Goal: Task Accomplishment & Management: Use online tool/utility

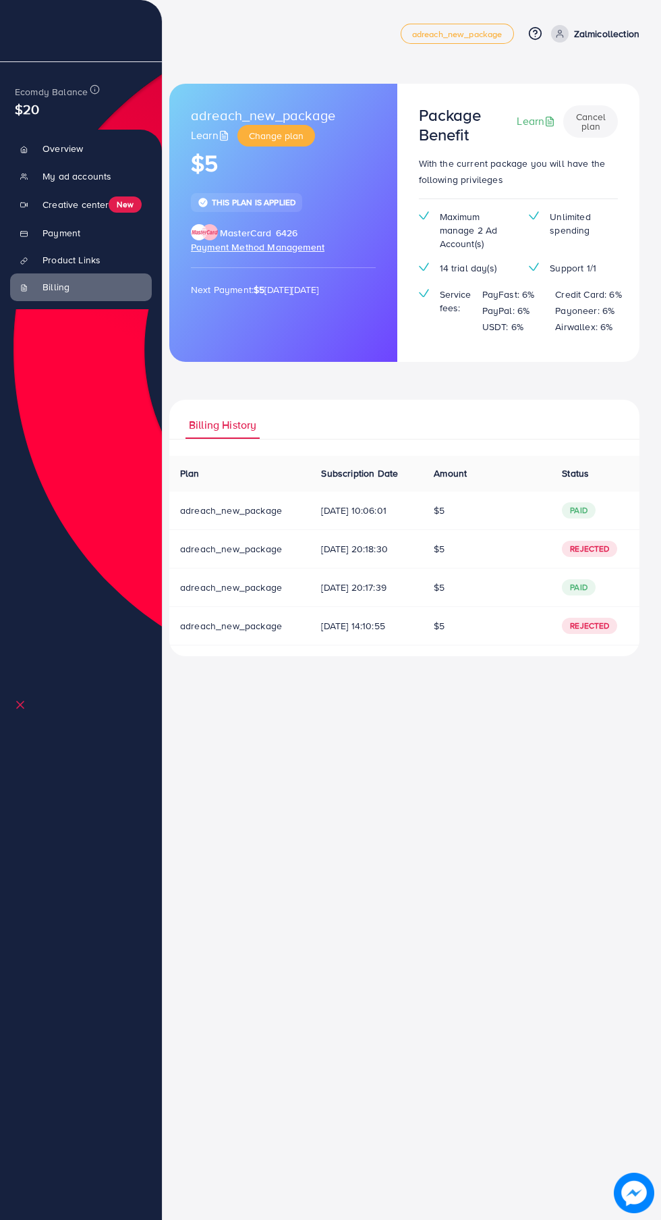
click at [148, 63] on div "adreach_new_package Learn Change plan $5 This plan is applied MasterCard 6426 P…" at bounding box center [405, 339] width 514 height 678
click at [38, 29] on icon at bounding box center [34, 35] width 14 height 14
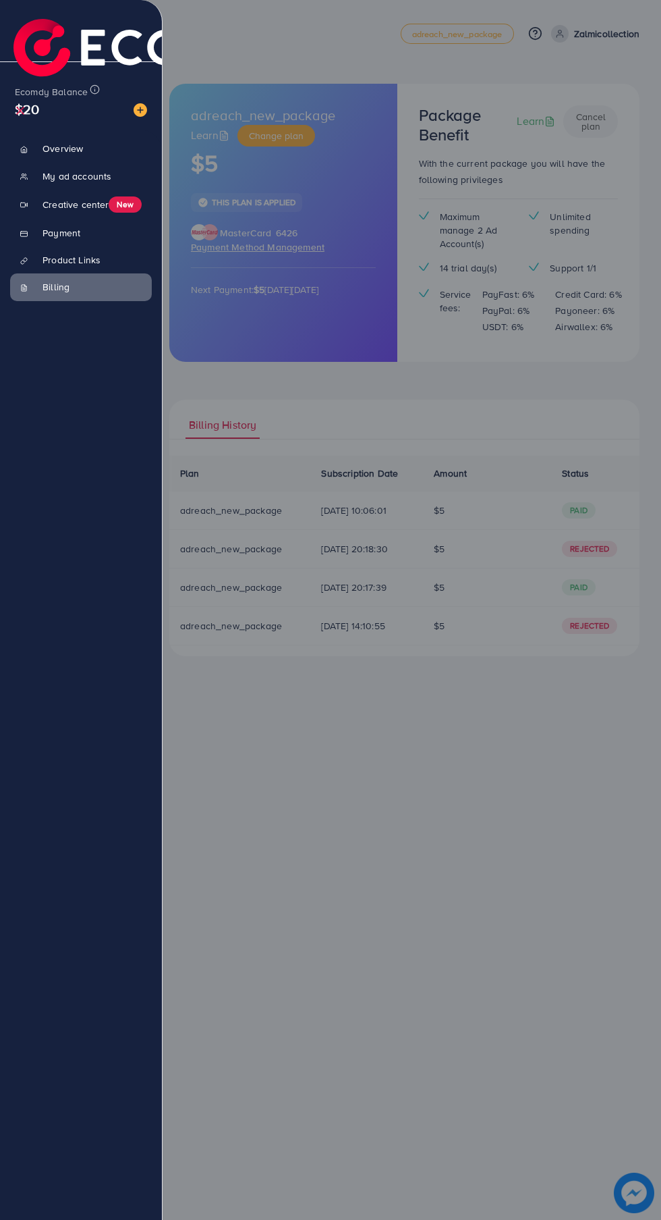
click at [52, 265] on link "Product Links" at bounding box center [81, 259] width 142 height 27
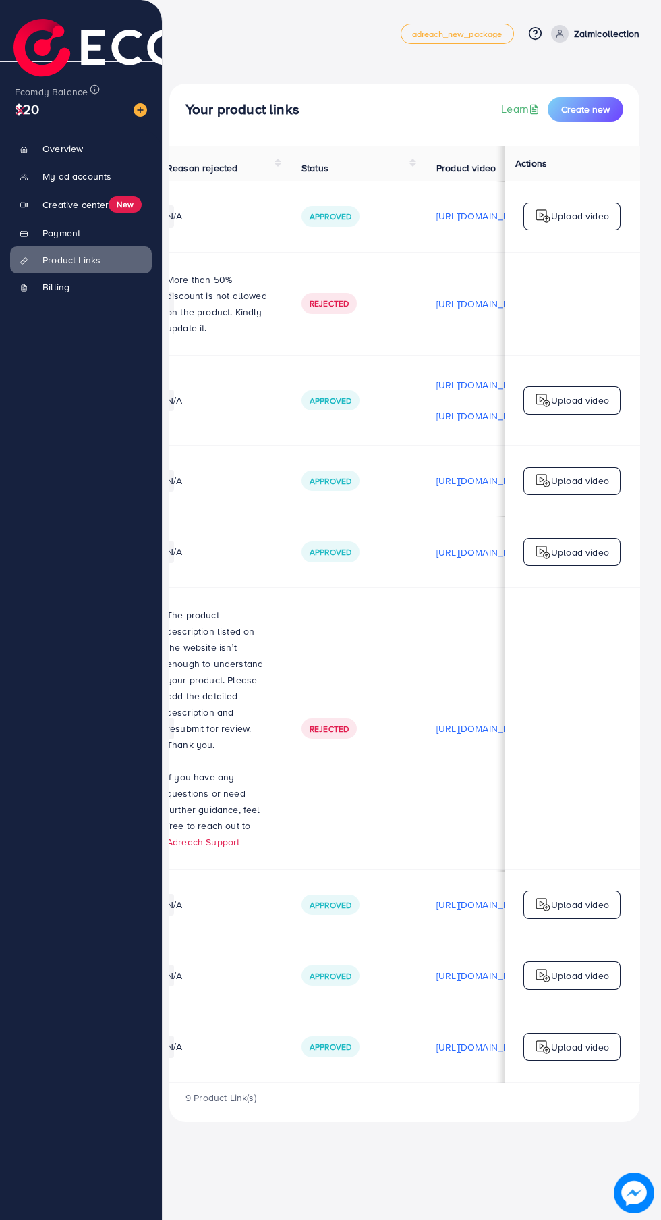
scroll to position [0, 451]
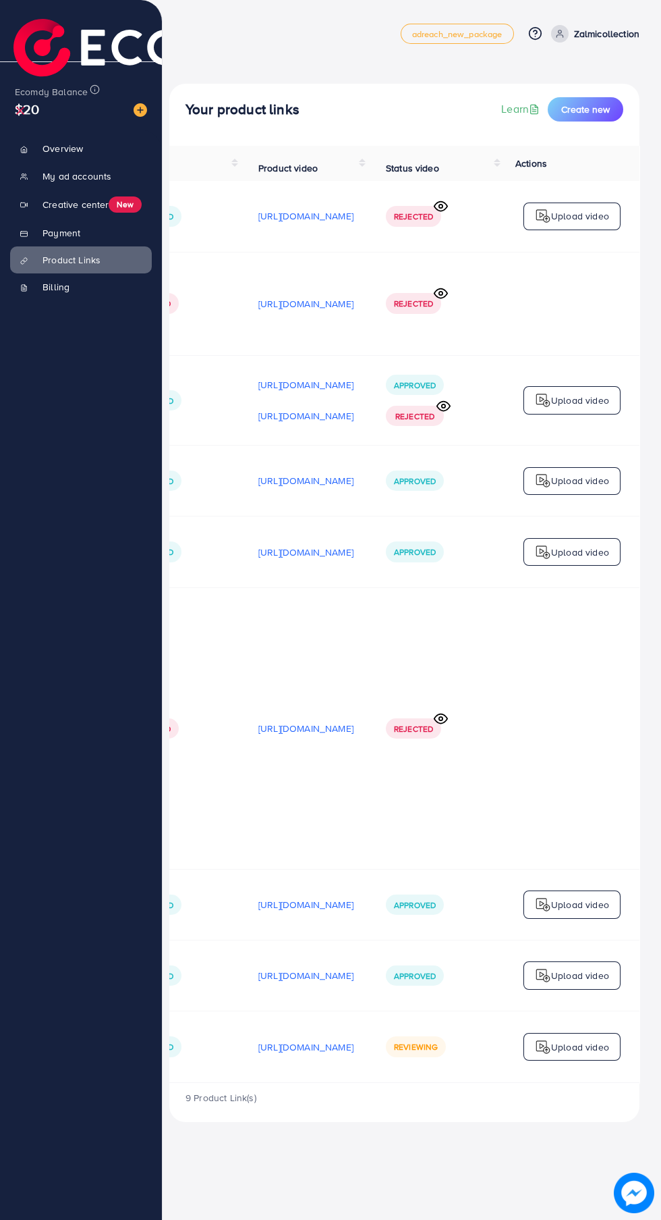
click at [258, 1039] on p "[URL][DOMAIN_NAME]" at bounding box center [305, 1047] width 95 height 16
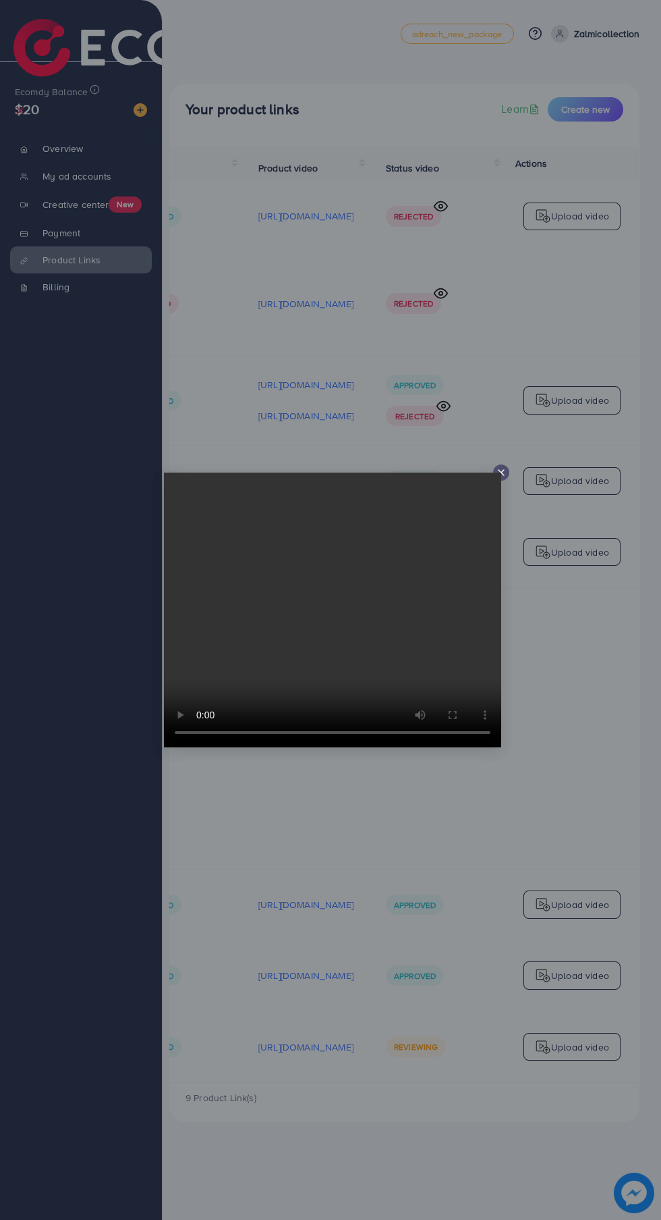
click at [299, 1160] on div at bounding box center [330, 610] width 661 height 1220
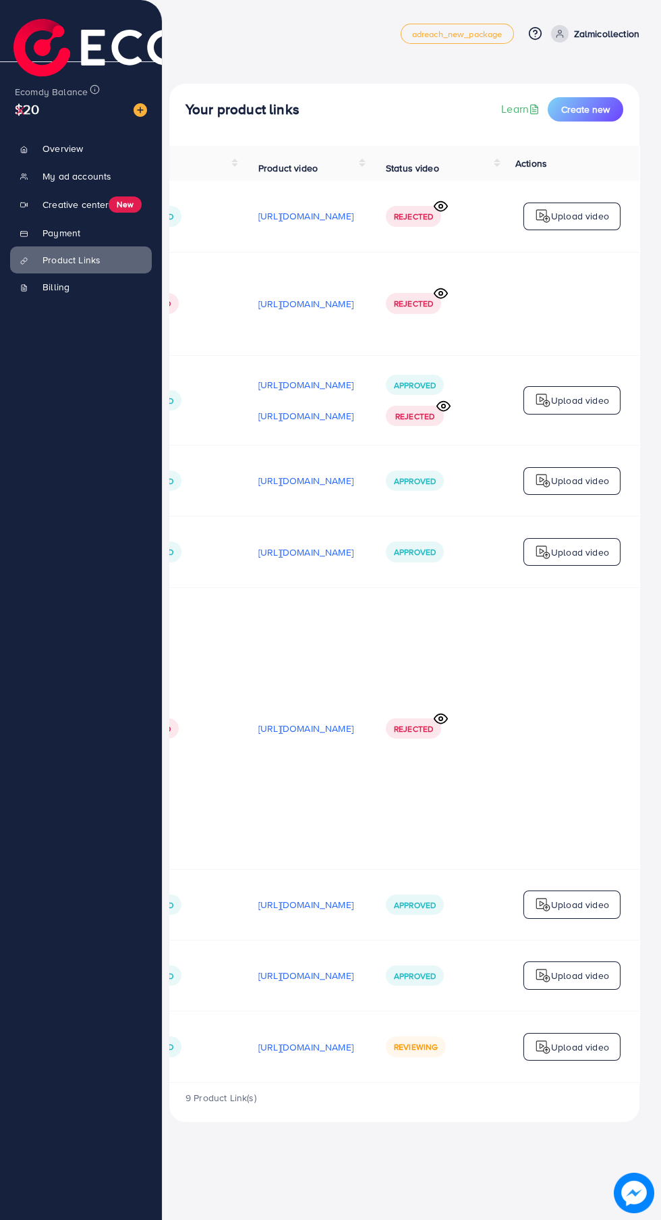
click at [502, 1035] on td "Reviewing" at bounding box center [437, 1046] width 135 height 71
click at [572, 1039] on p "Upload video" at bounding box center [580, 1047] width 58 height 16
